Goal: Information Seeking & Learning: Learn about a topic

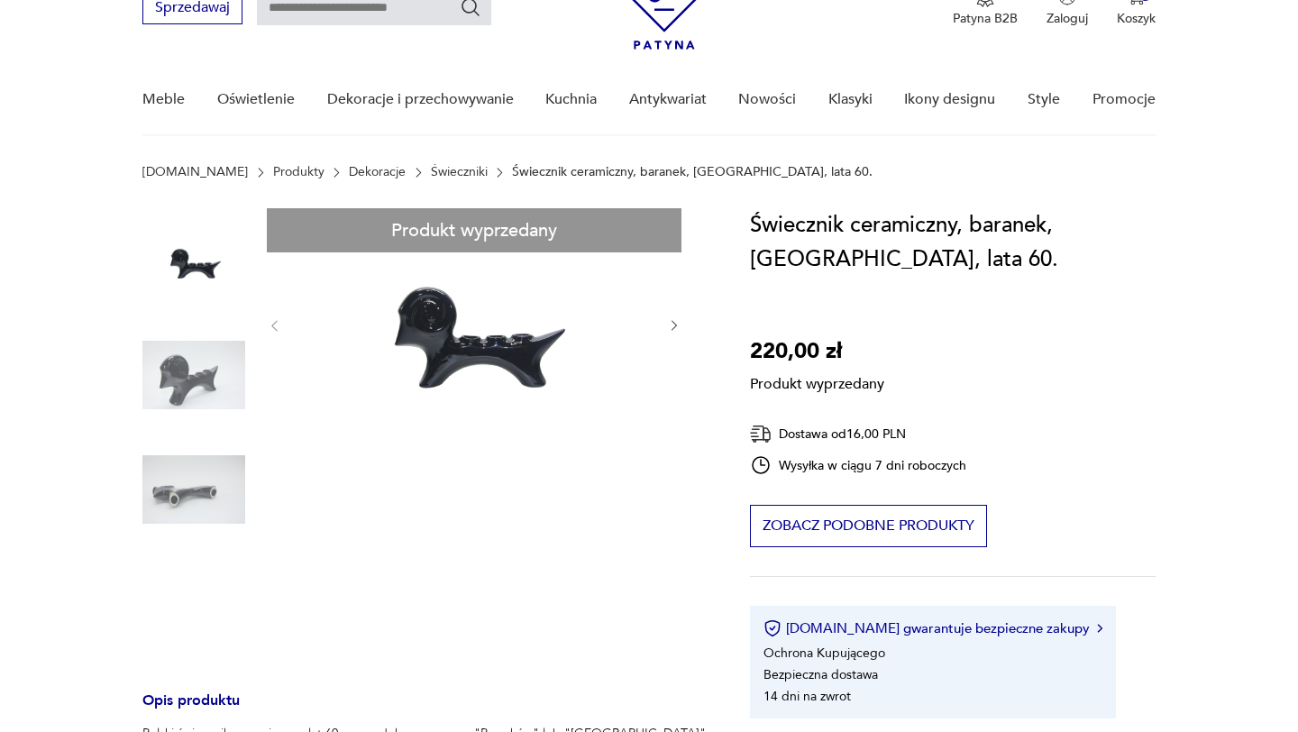
click at [685, 333] on div "Produkt wyprzedany Opis produktu Polski świecznik ceramiczny z lat 60, wyproduk…" at bounding box center [424, 708] width 564 height 1000
click at [677, 331] on div "Produkt wyprzedany Opis produktu Polski świecznik ceramiczny z lat 60, wyproduk…" at bounding box center [424, 708] width 564 height 1000
click at [670, 331] on div "Produkt wyprzedany Opis produktu Polski świecznik ceramiczny z lat 60, wyproduk…" at bounding box center [424, 708] width 564 height 1000
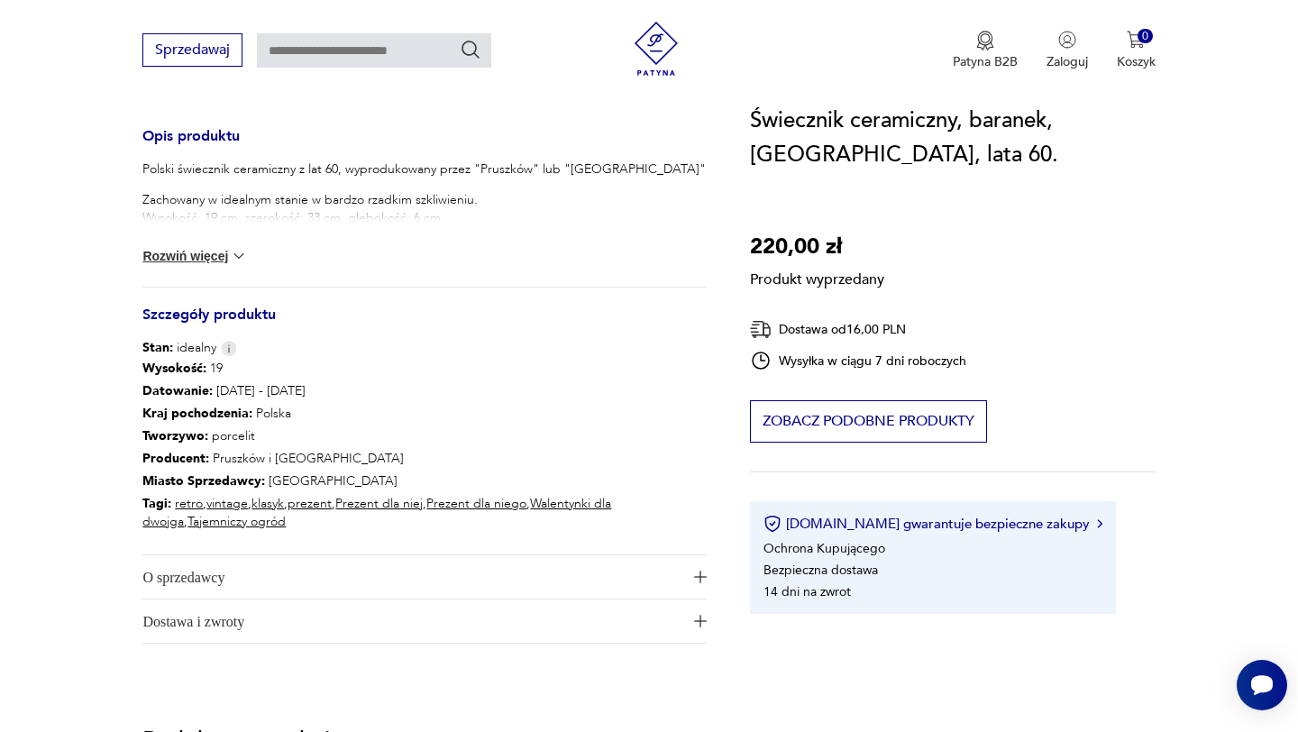
click at [185, 254] on button "Rozwiń więcej" at bounding box center [194, 256] width 105 height 18
